Goal: Download file/media

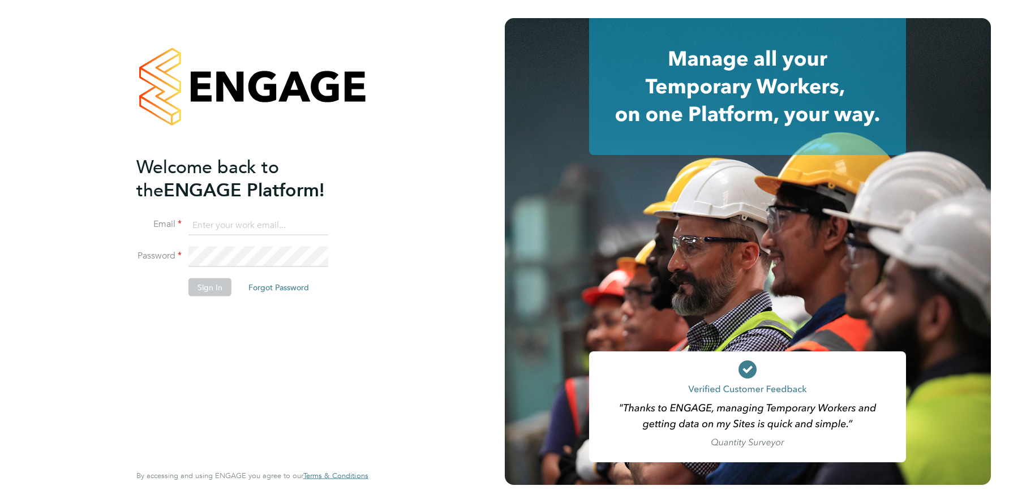
click at [266, 227] on input at bounding box center [258, 225] width 140 height 20
type input "support@engagelabs.io"
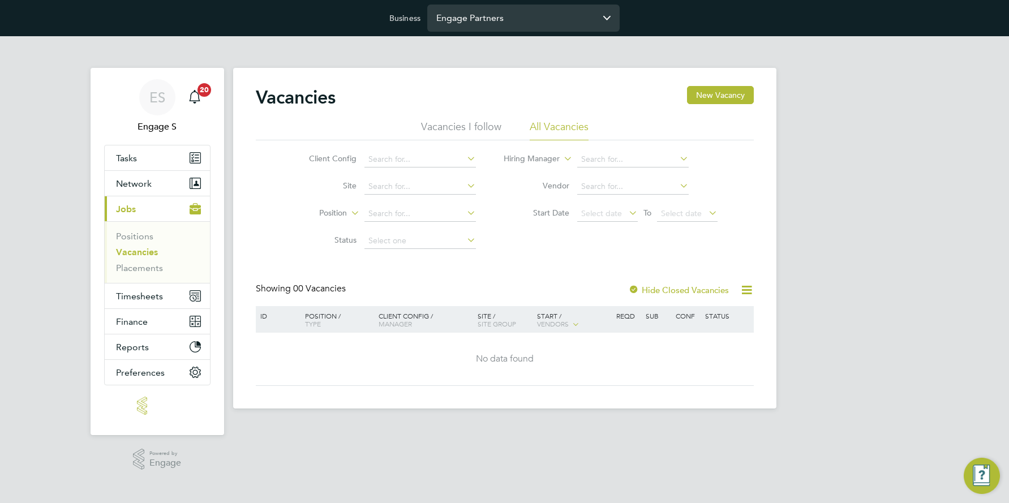
click at [521, 21] on input "Engage Partners" at bounding box center [523, 18] width 192 height 27
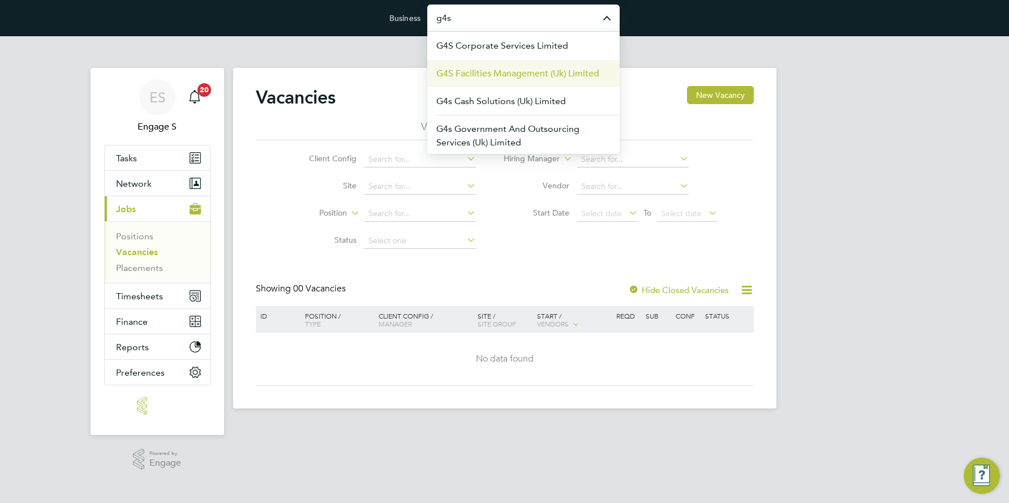
click at [507, 73] on span "G4S Facilities Management (Uk) Limited" at bounding box center [517, 74] width 163 height 14
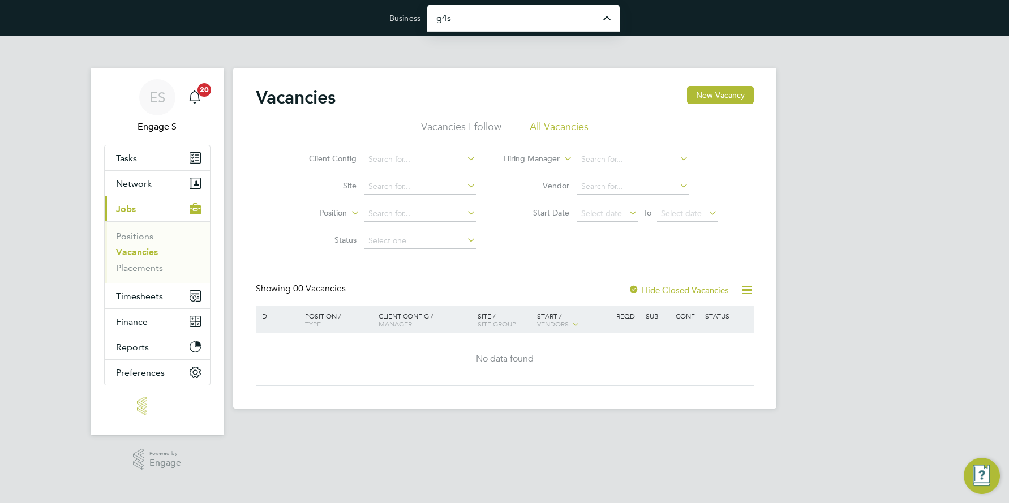
type input "G4S Facilities Management (Uk) Limited"
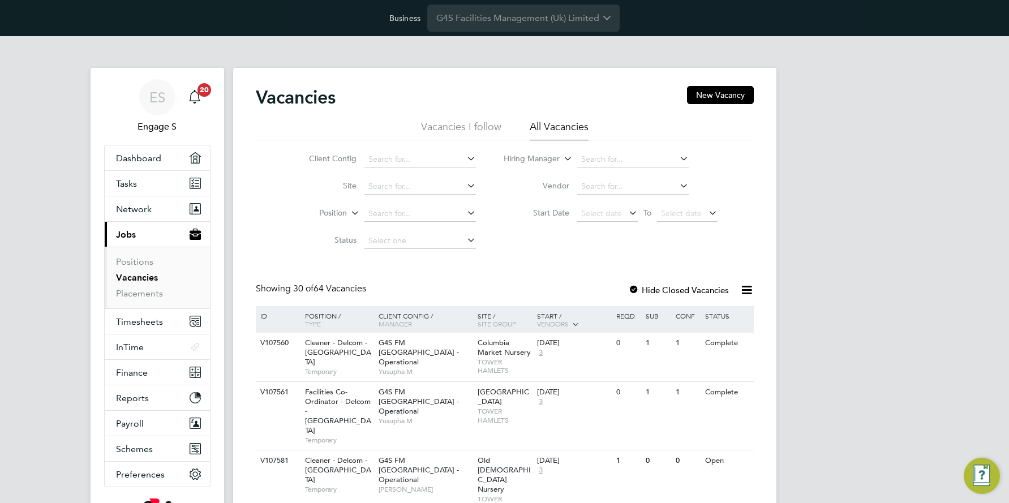
click at [743, 291] on icon at bounding box center [747, 290] width 14 height 14
click at [698, 313] on li "Download Vacancies Report" at bounding box center [694, 317] width 115 height 16
click at [745, 288] on icon at bounding box center [747, 290] width 14 height 14
click at [705, 317] on li "Download Vacancies Report" at bounding box center [694, 317] width 115 height 16
